Goal: Task Accomplishment & Management: Use online tool/utility

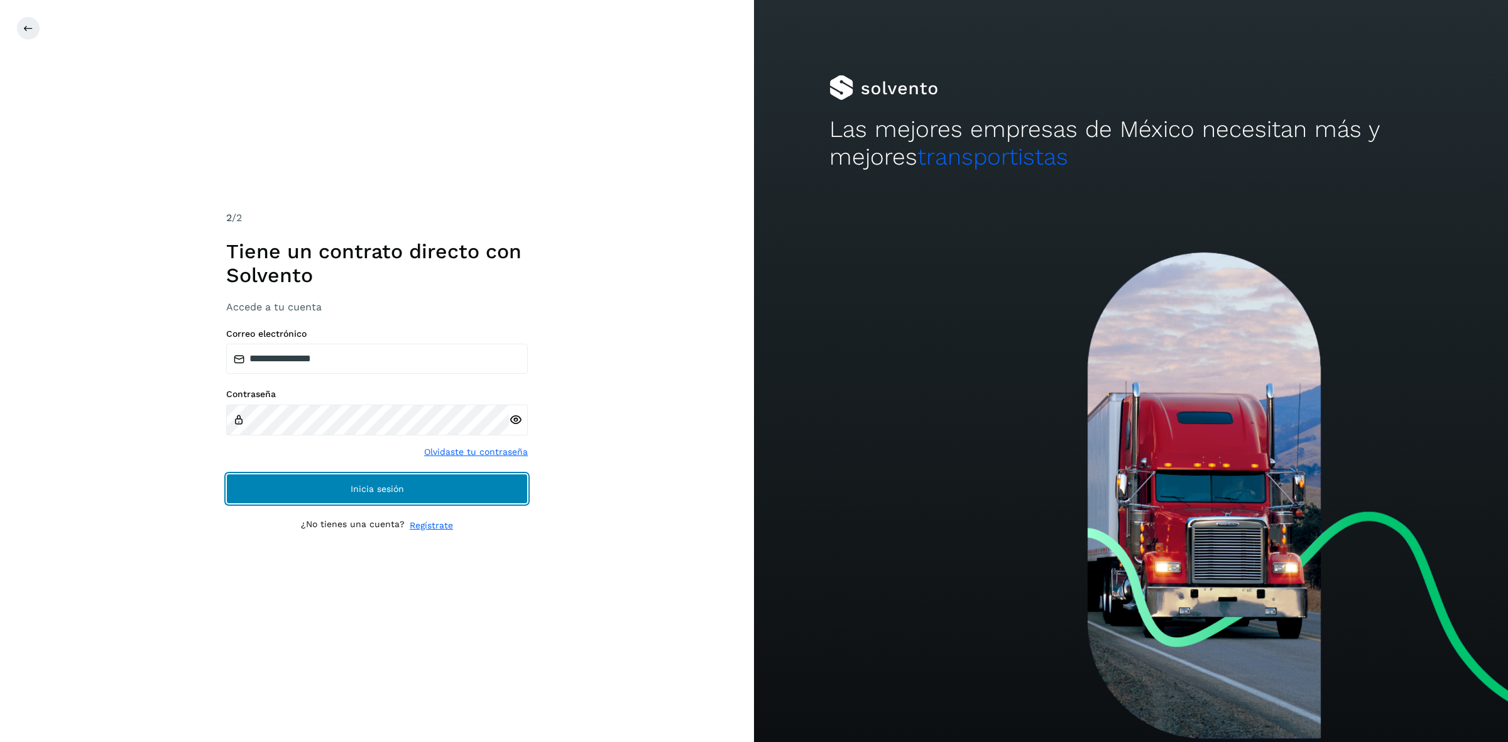
click at [393, 495] on button "Inicia sesión" at bounding box center [377, 489] width 302 height 30
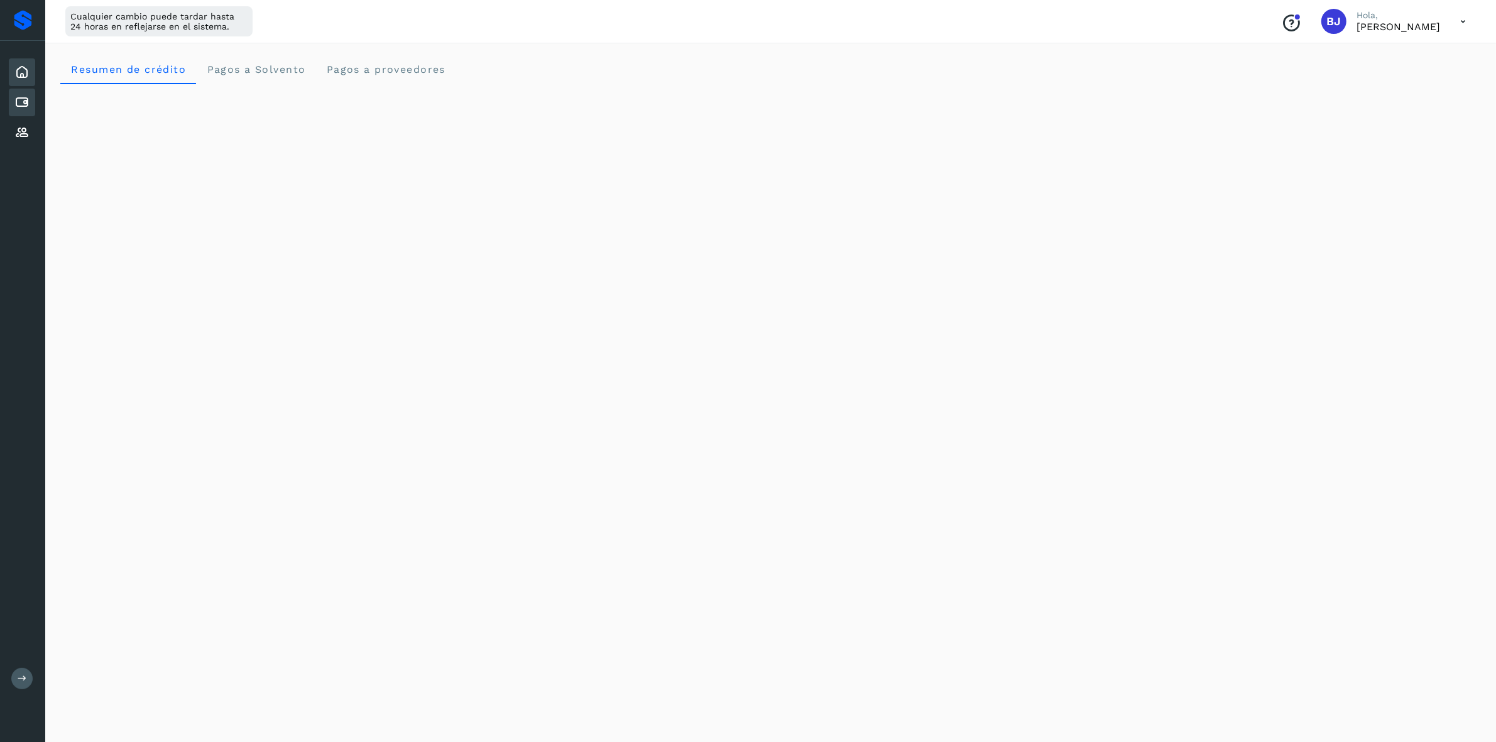
click at [10, 102] on div "Cuentas por pagar" at bounding box center [22, 103] width 26 height 28
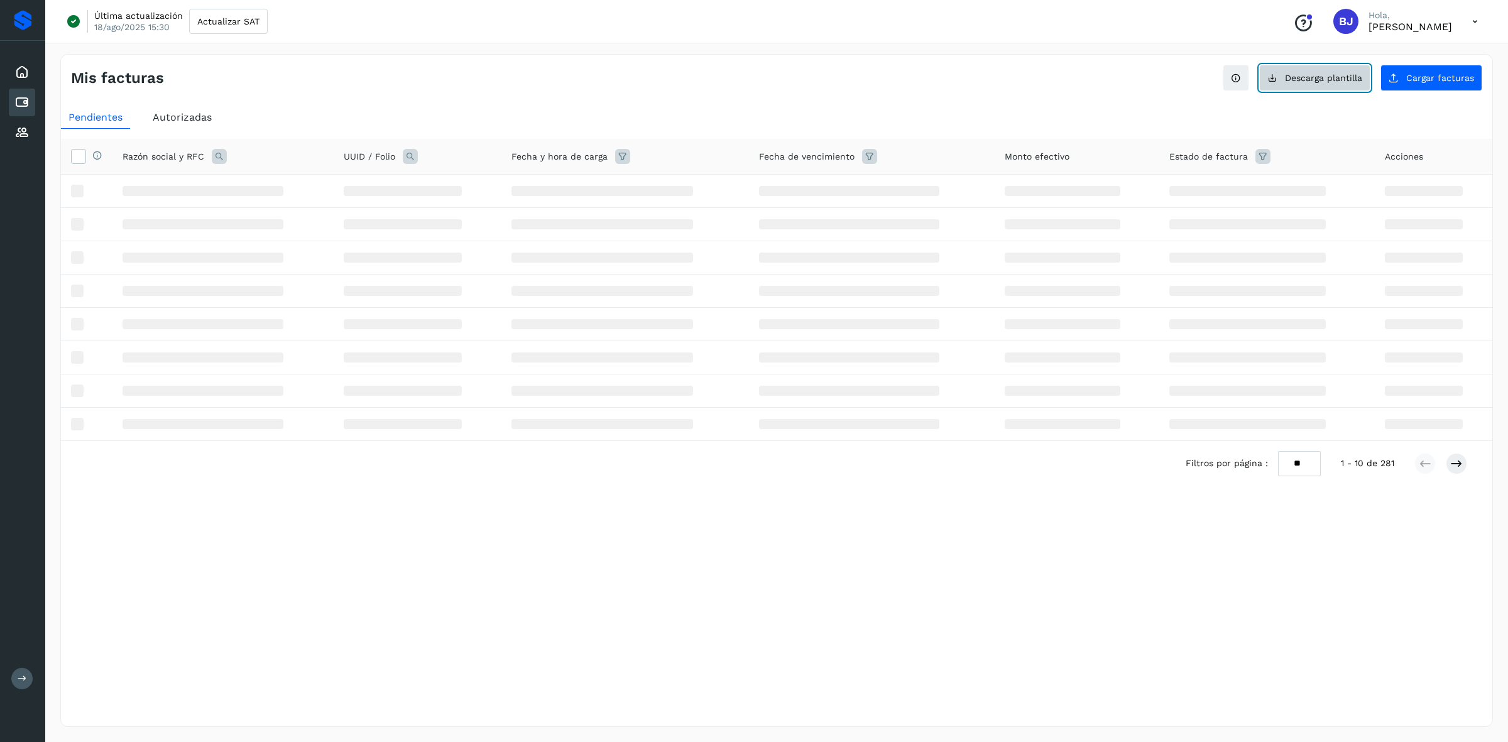
click at [1340, 69] on button "Descarga plantilla" at bounding box center [1314, 78] width 111 height 26
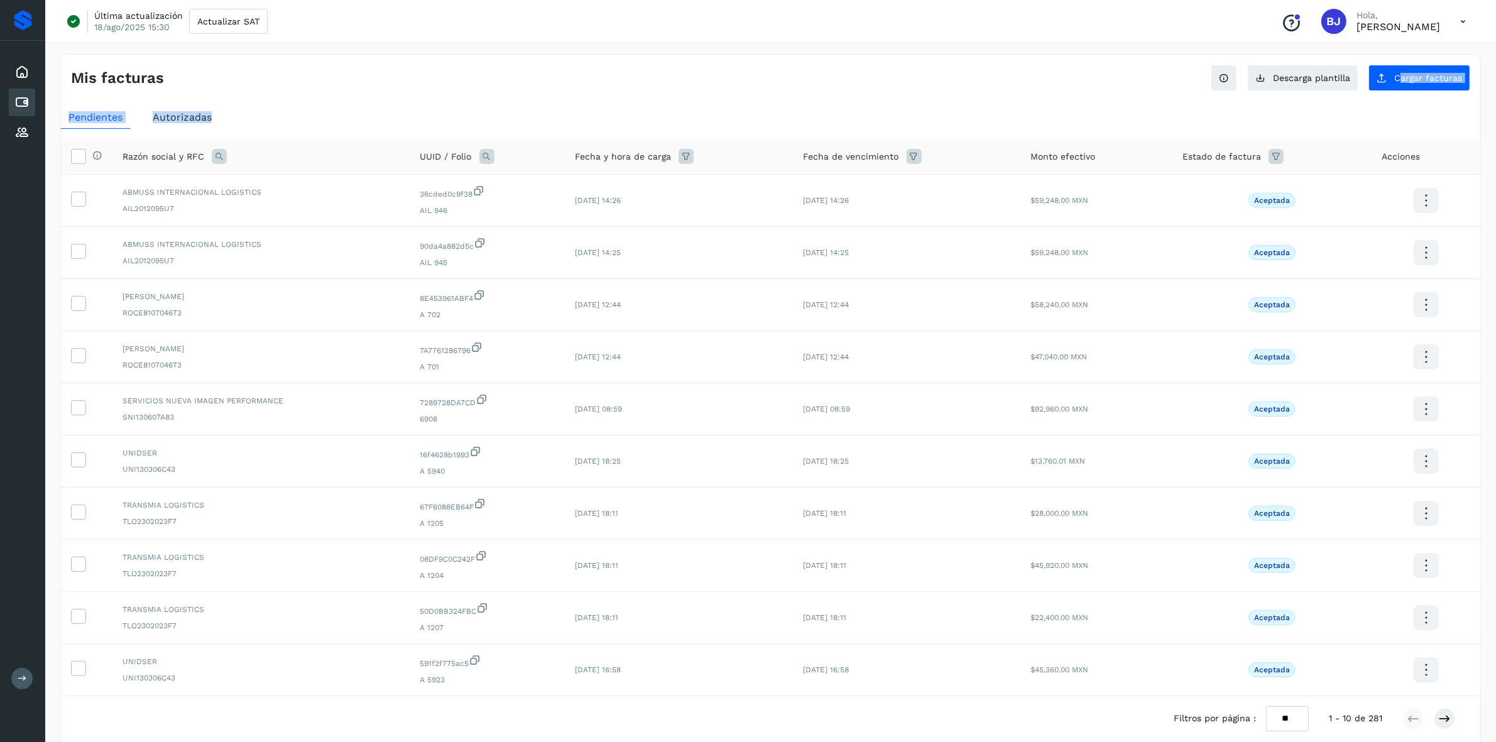
click at [1400, 95] on div "Mis facturas Ver instrucciones para cargar Facturas Descarga plantilla Cargar f…" at bounding box center [770, 421] width 1420 height 734
click at [1389, 79] on button "Cargar facturas" at bounding box center [1419, 78] width 102 height 26
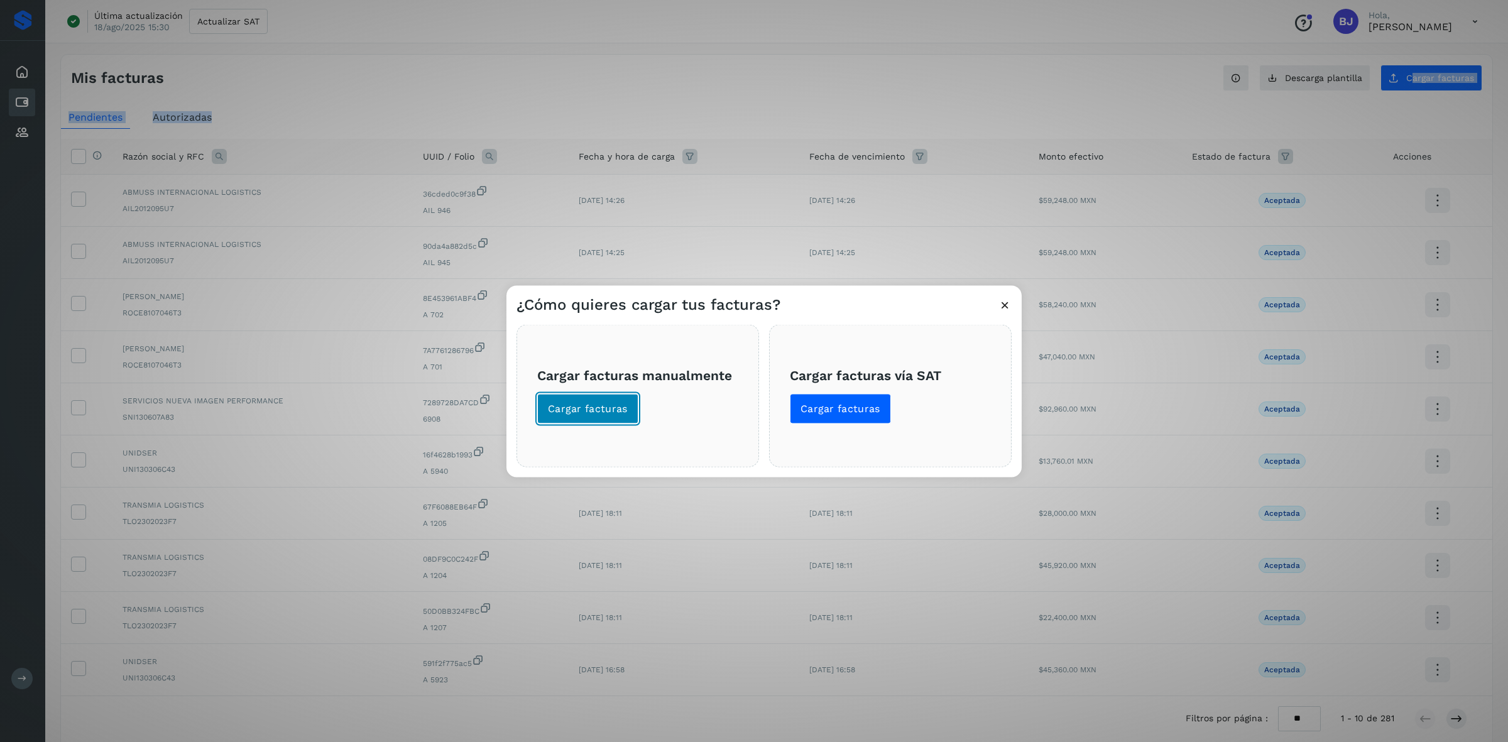
click at [623, 412] on span "Cargar facturas" at bounding box center [588, 408] width 80 height 14
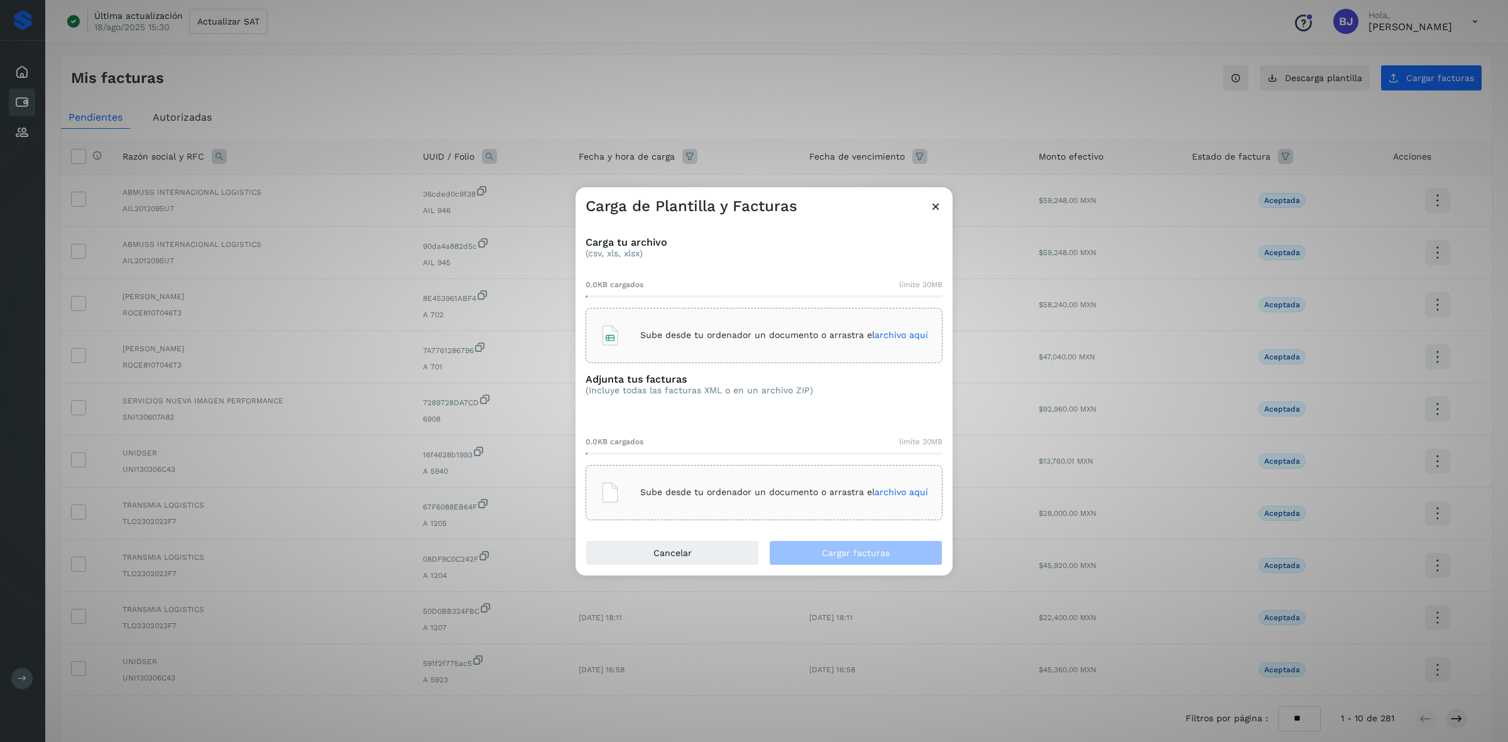
click at [648, 359] on div "Sube desde tu ordenador un documento o arrastra el archivo aquí" at bounding box center [763, 335] width 357 height 55
click at [675, 496] on p "Sube desde tu ordenador un documento o arrastra el archivo aquí" at bounding box center [784, 492] width 288 height 11
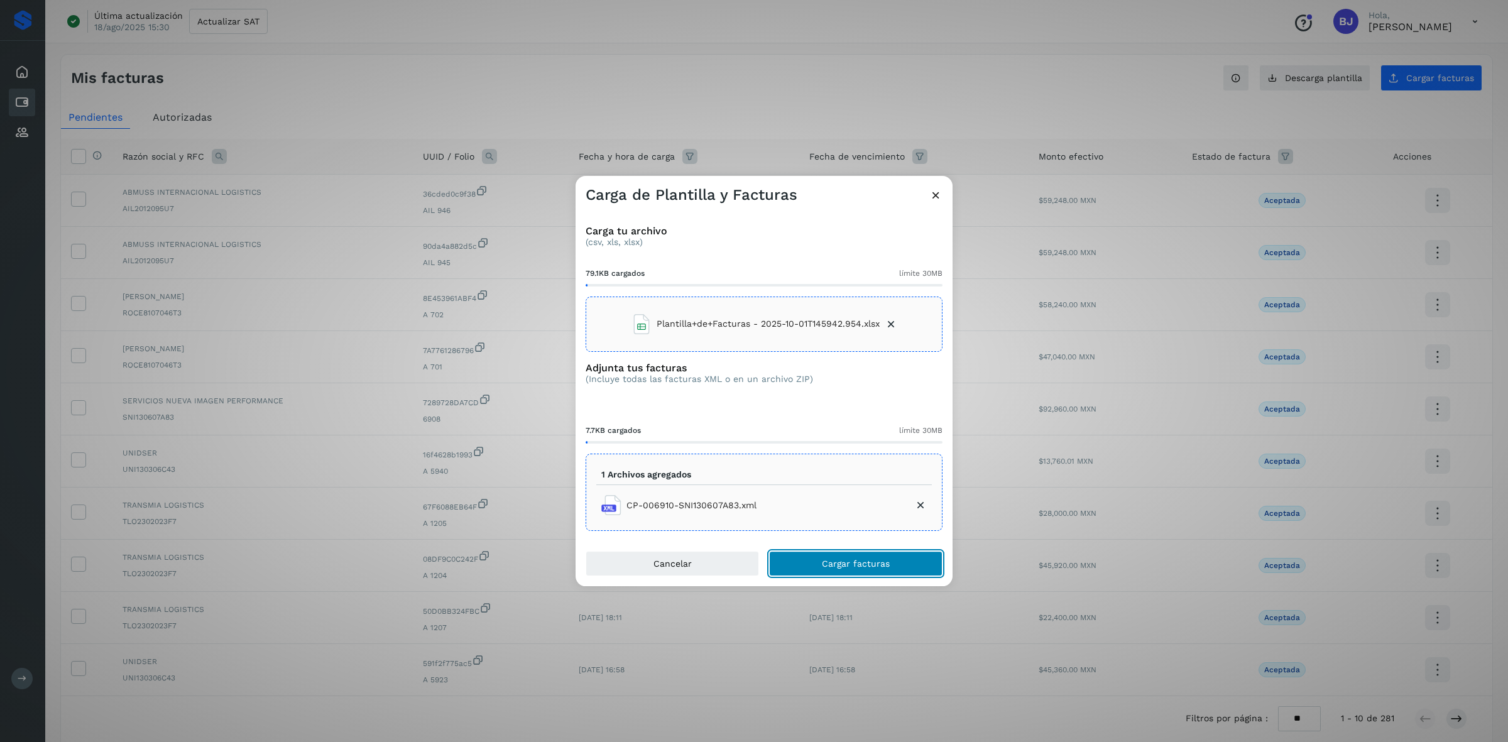
click at [837, 575] on button "Cargar facturas" at bounding box center [855, 563] width 173 height 25
